Goal: Transaction & Acquisition: Book appointment/travel/reservation

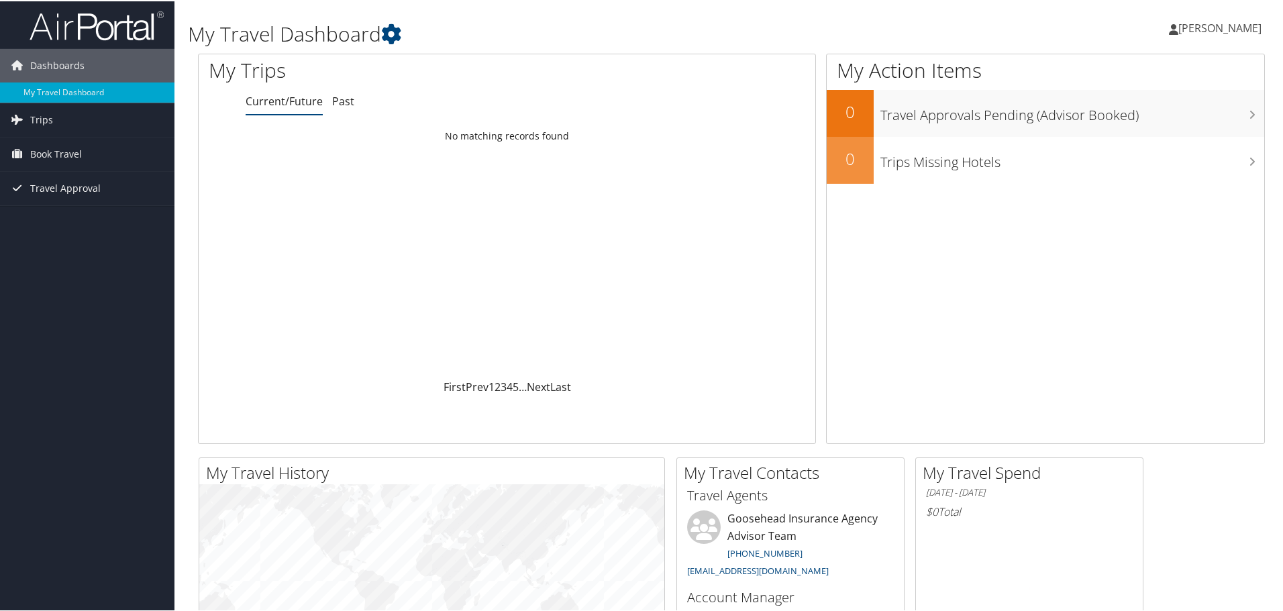
drag, startPoint x: 0, startPoint y: 0, endPoint x: 37, endPoint y: 255, distance: 257.6
click at [37, 255] on div "Dashboards My Travel Dashboard Trips Current/Future Trips Past Trips Trips Miss…" at bounding box center [644, 507] width 1288 height 1014
click at [40, 117] on span "Trips" at bounding box center [41, 119] width 23 height 34
click at [447, 66] on h1 "My Trips" at bounding box center [378, 69] width 339 height 28
click at [393, 62] on h1 "My Trips" at bounding box center [378, 69] width 339 height 28
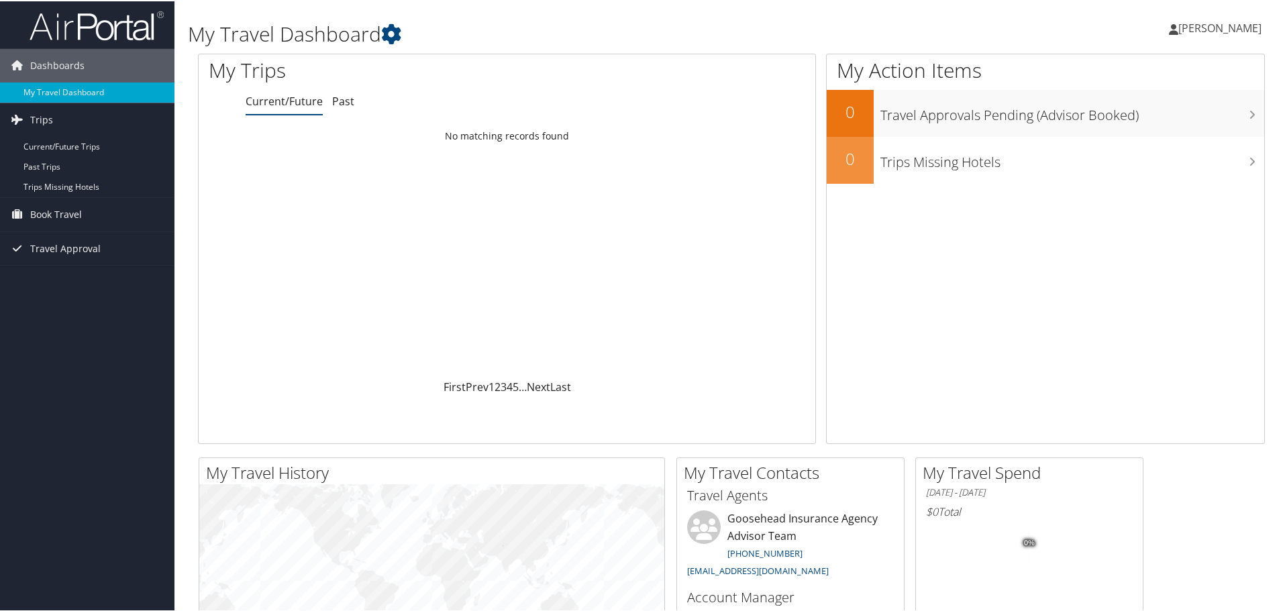
click at [46, 319] on div "Dashboards My Travel Dashboard Trips Current/Future Trips Past Trips Trips Miss…" at bounding box center [644, 507] width 1288 height 1014
click at [38, 405] on div "Dashboards My Travel Dashboard Trips Current/Future Trips Past Trips Trips Miss…" at bounding box center [644, 507] width 1288 height 1014
click at [26, 403] on div "Dashboards My Travel Dashboard Trips Current/Future Trips Past Trips Trips Miss…" at bounding box center [644, 507] width 1288 height 1014
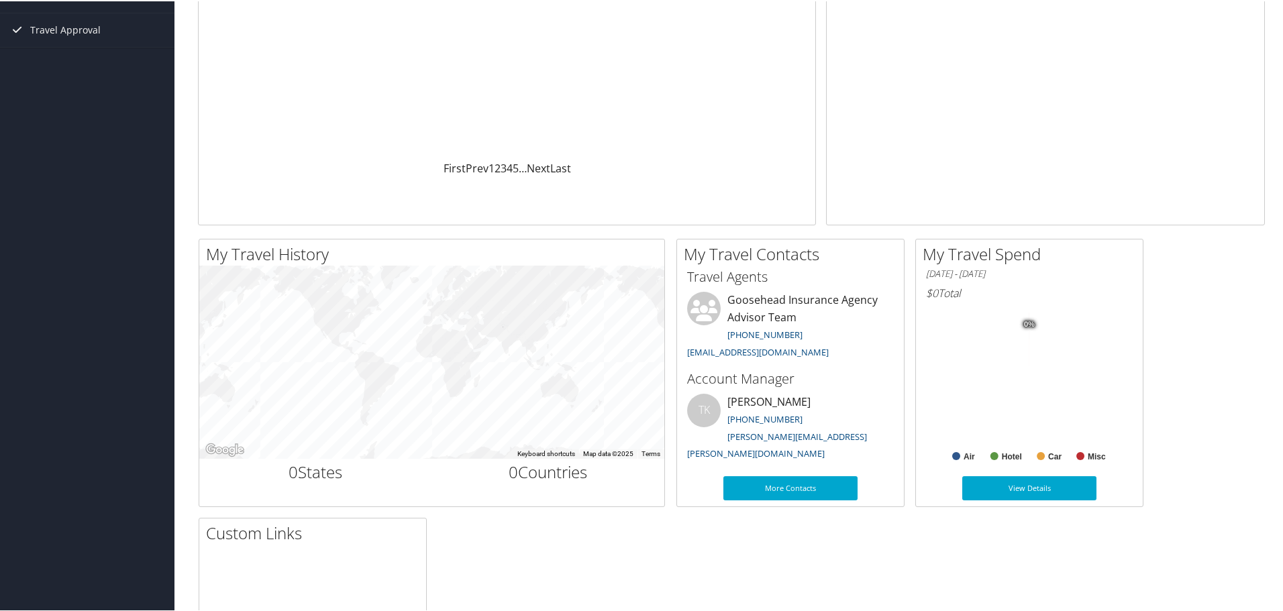
scroll to position [268, 0]
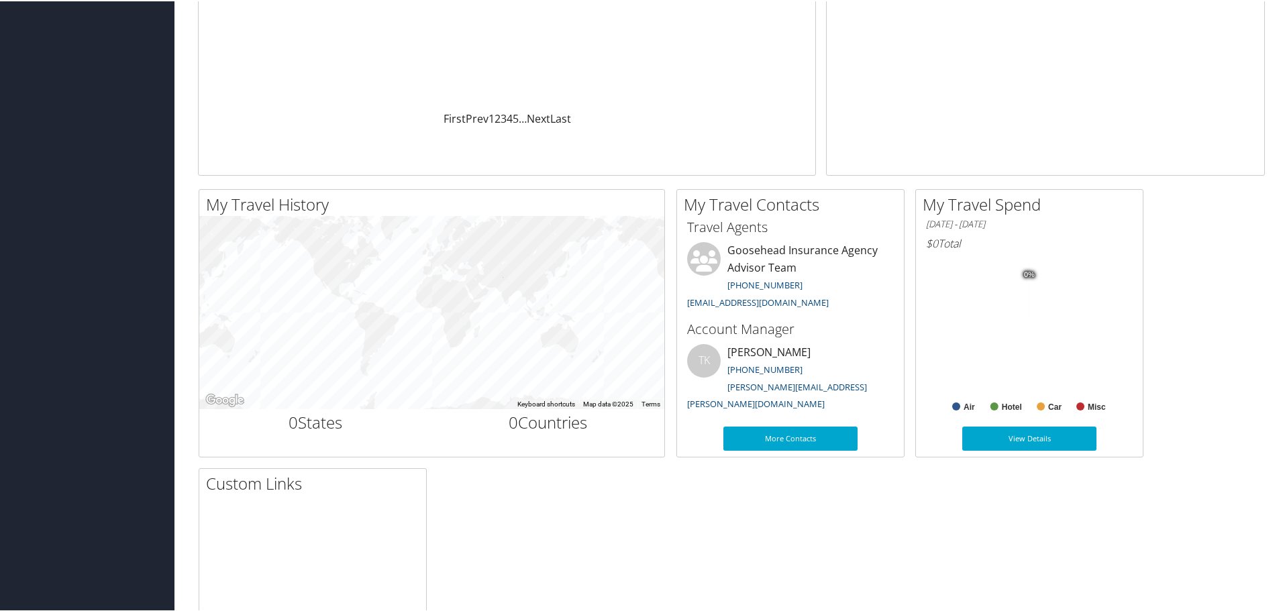
click at [845, 549] on div "My Travel History Small Medium Large To navigate the map with touch gestures do…" at bounding box center [731, 461] width 1087 height 547
click at [578, 513] on div "My Travel History Small Medium Large To navigate the map with touch gestures do…" at bounding box center [731, 461] width 1087 height 547
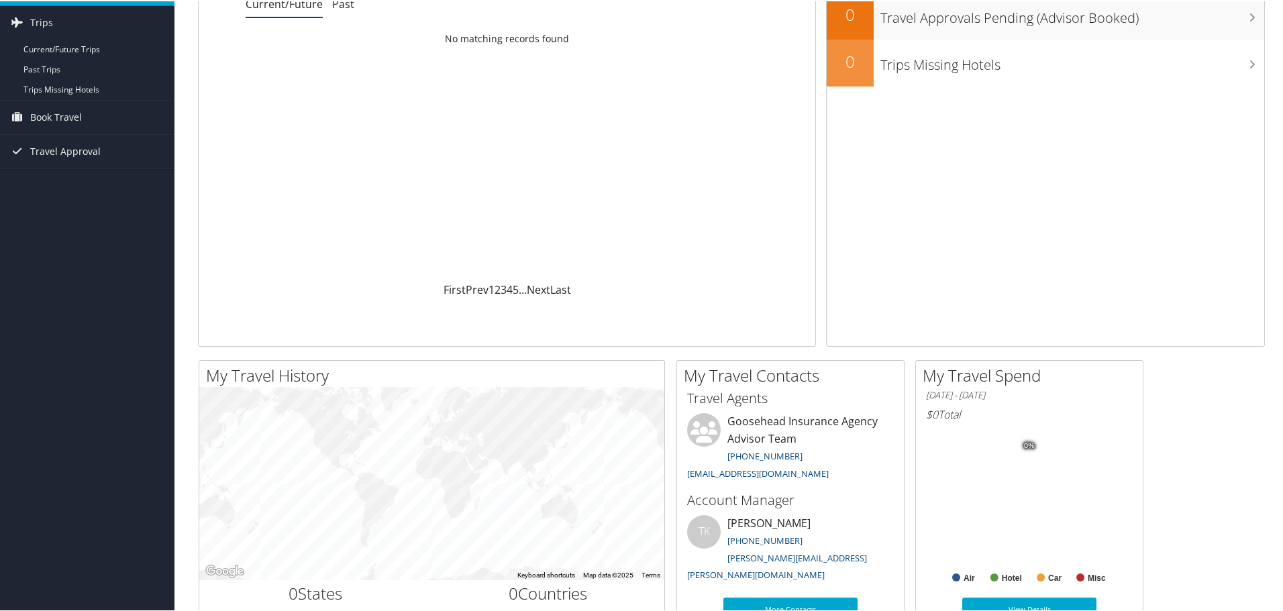
scroll to position [0, 0]
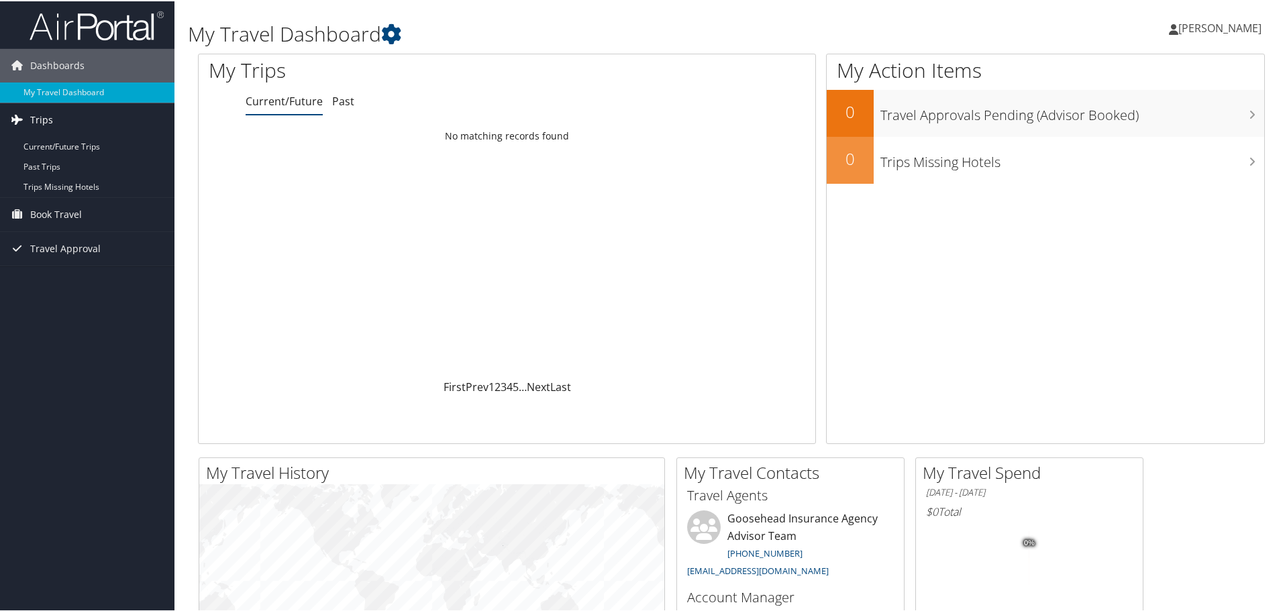
click at [40, 117] on span "Trips" at bounding box center [41, 119] width 23 height 34
click at [43, 142] on link "Current/Future Trips" at bounding box center [87, 146] width 174 height 20
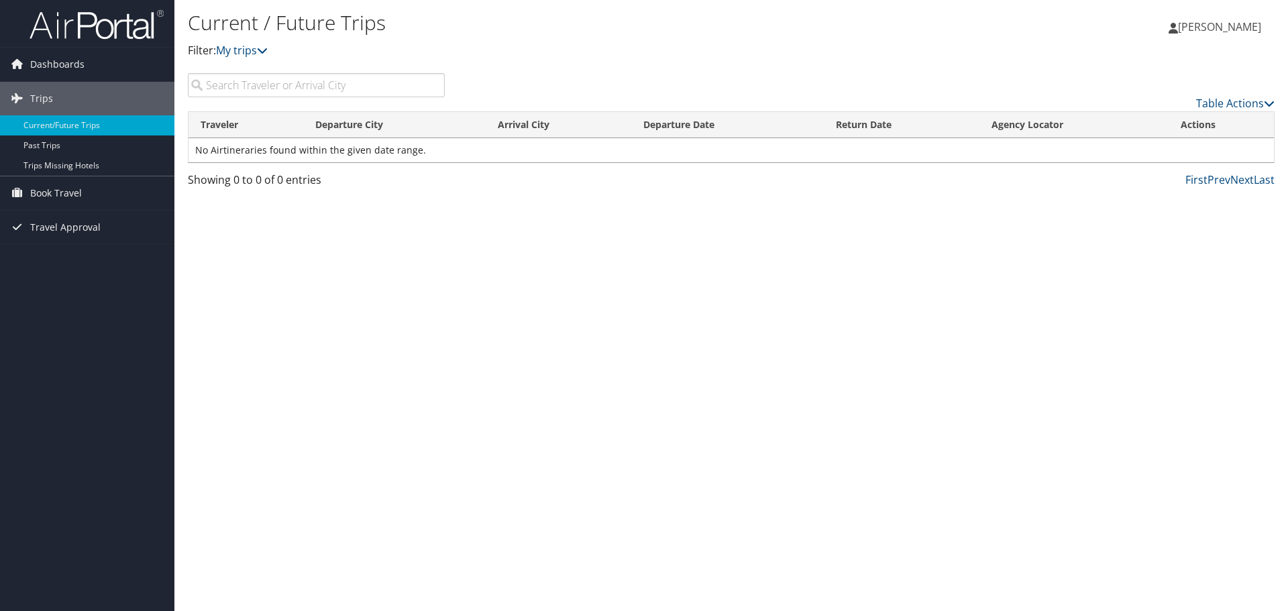
click at [21, 348] on div "Dashboards My Travel Dashboard Trips Current/Future Trips Past Trips Trips Miss…" at bounding box center [644, 305] width 1288 height 611
click at [58, 191] on span "Book Travel" at bounding box center [56, 193] width 52 height 34
click at [39, 377] on div "Dashboards My Travel Dashboard Trips Current/Future Trips Past Trips Trips Miss…" at bounding box center [644, 305] width 1288 height 611
click at [48, 423] on div "Dashboards My Travel Dashboard Trips Current/Future Trips Past Trips Trips Miss…" at bounding box center [644, 305] width 1288 height 611
click at [56, 266] on link "Book/Manage Online Trips" at bounding box center [87, 260] width 174 height 20
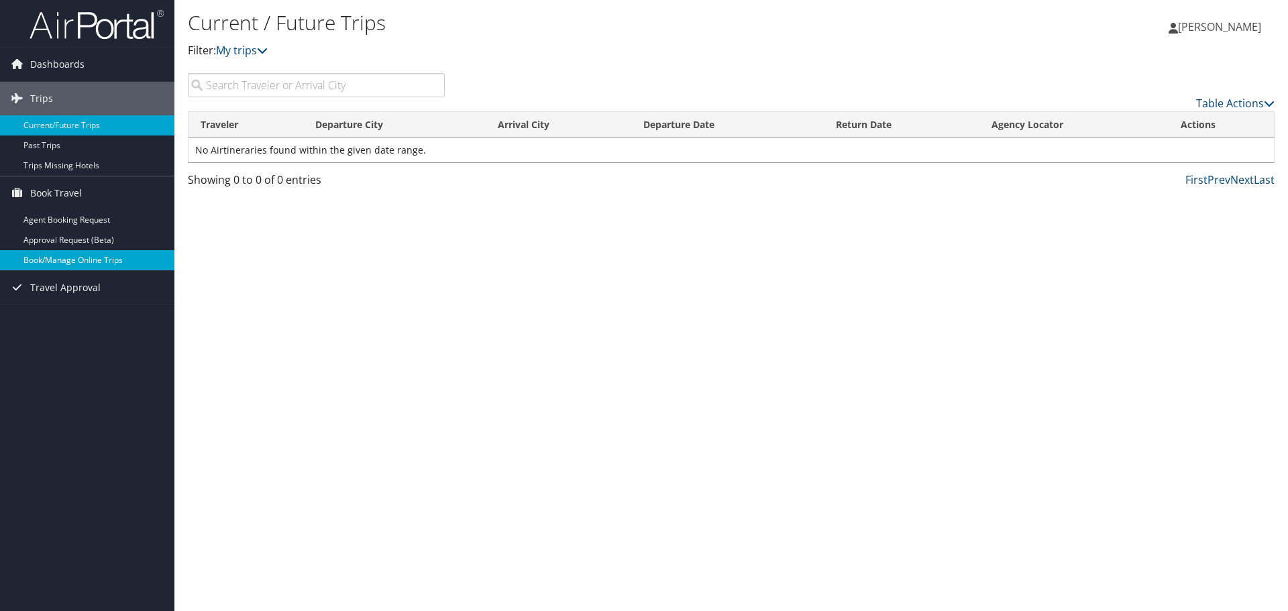
click at [57, 256] on link "Book/Manage Online Trips" at bounding box center [87, 260] width 174 height 20
